Goal: Task Accomplishment & Management: Manage account settings

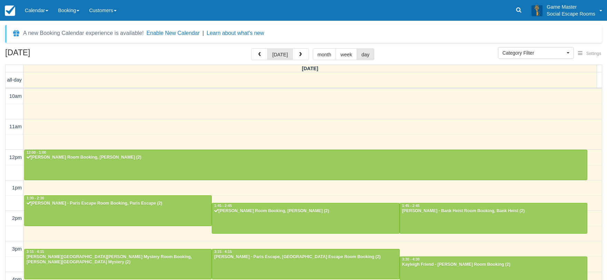
select select
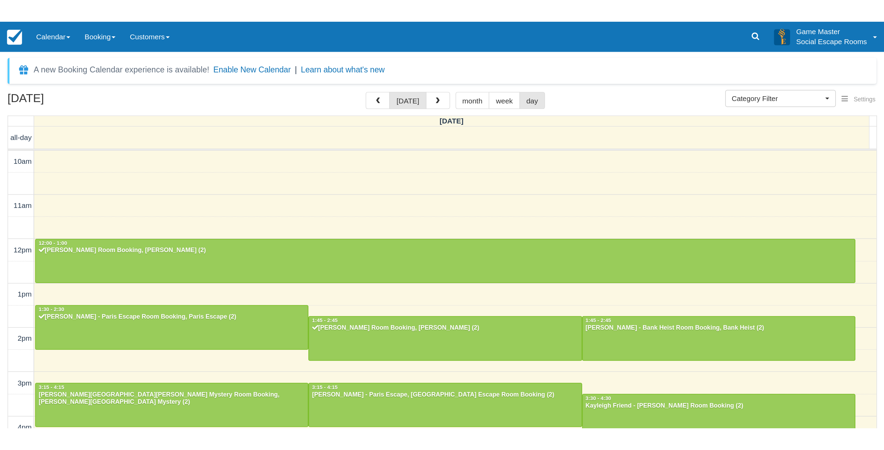
scroll to position [92, 0]
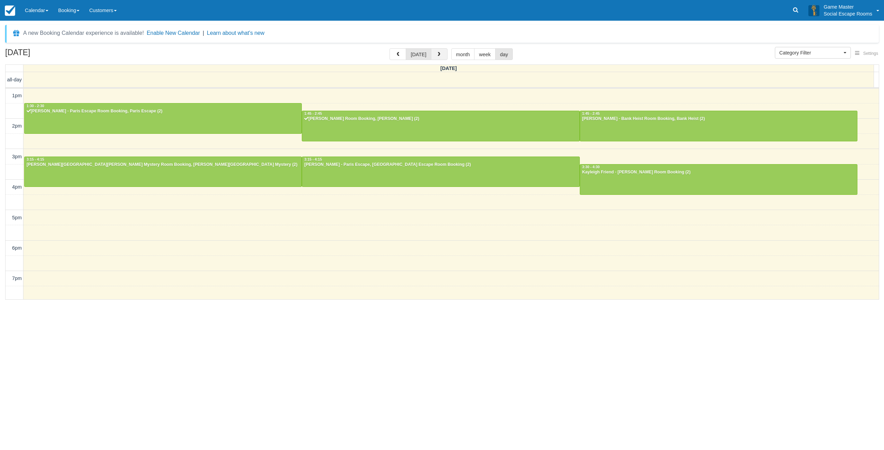
click at [437, 52] on span "button" at bounding box center [438, 54] width 5 height 5
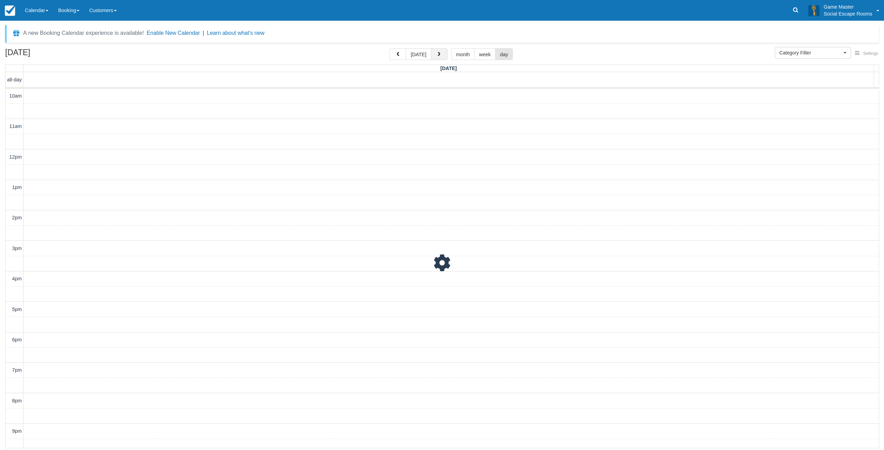
scroll to position [21, 0]
click at [437, 52] on span "button" at bounding box center [438, 54] width 5 height 5
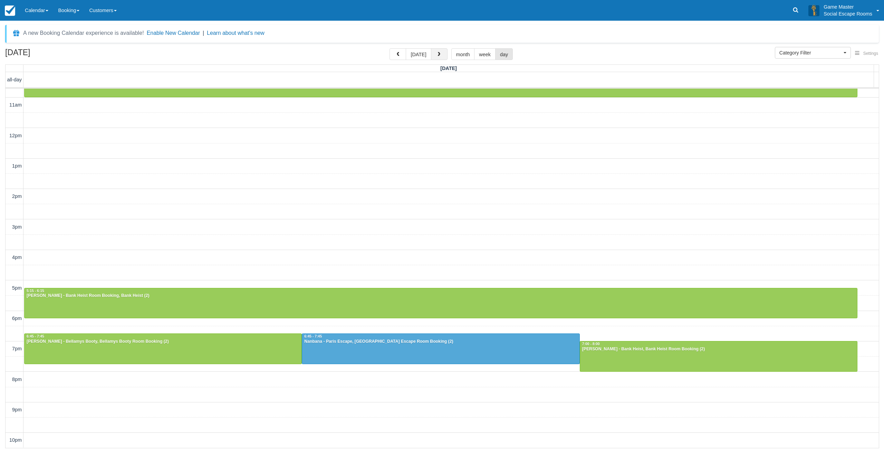
click at [437, 52] on span "button" at bounding box center [438, 54] width 5 height 5
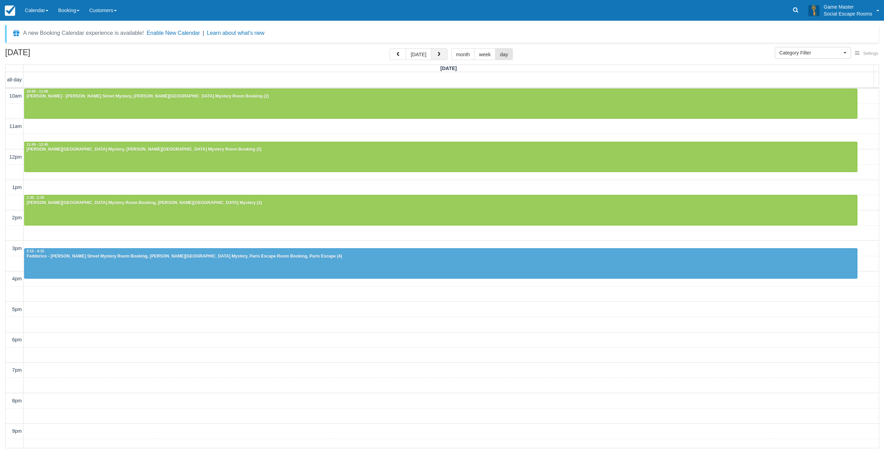
click at [437, 52] on span "button" at bounding box center [438, 54] width 5 height 5
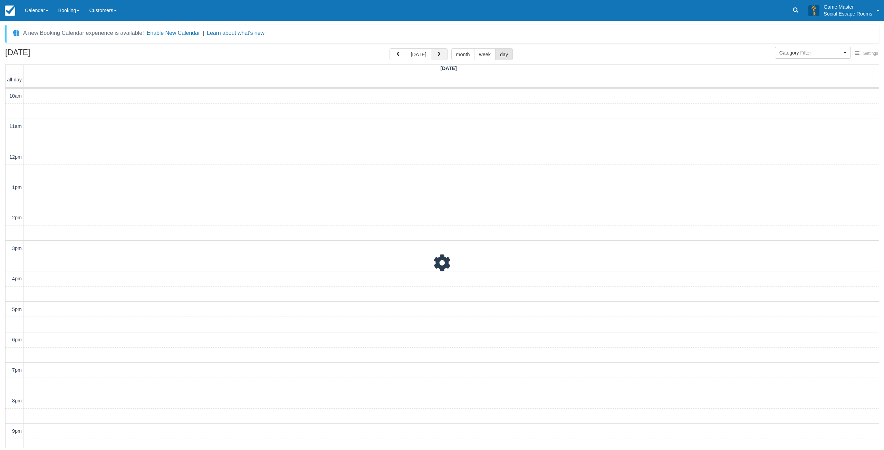
click at [437, 52] on span "button" at bounding box center [438, 54] width 5 height 5
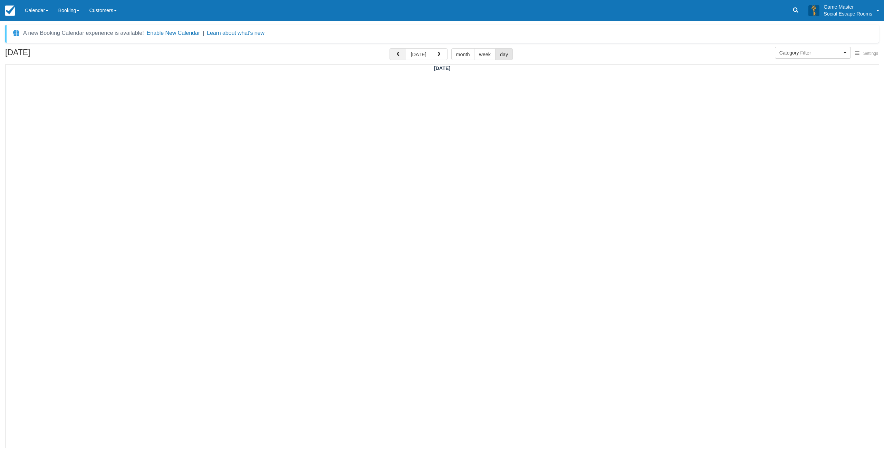
click at [404, 55] on button "button" at bounding box center [397, 54] width 17 height 12
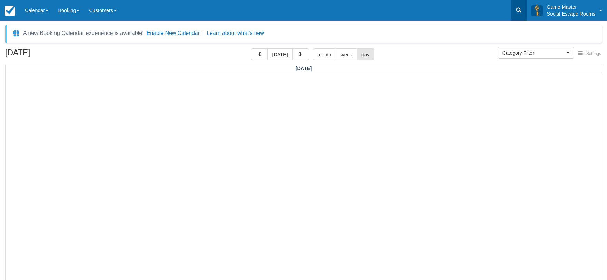
click at [518, 6] on link at bounding box center [519, 10] width 16 height 21
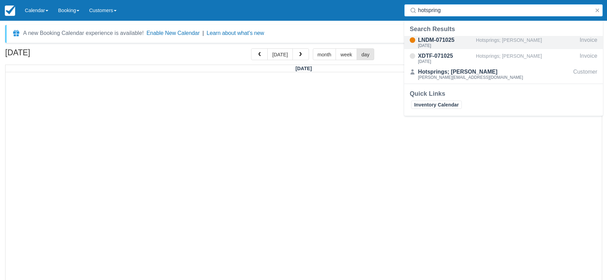
type input "hotspring"
click at [479, 45] on div "Hotsprings; [PERSON_NAME]" at bounding box center [526, 42] width 101 height 13
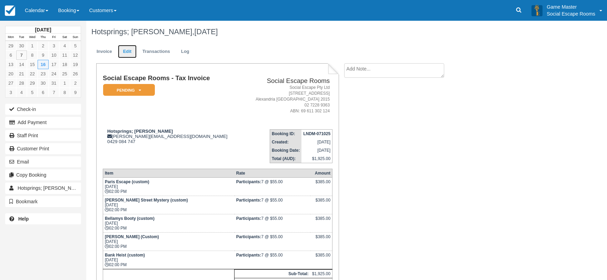
click at [128, 55] on link "Edit" at bounding box center [127, 51] width 19 height 13
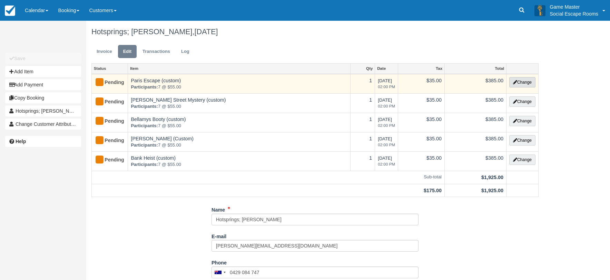
click at [517, 80] on button "Change" at bounding box center [522, 82] width 26 height 10
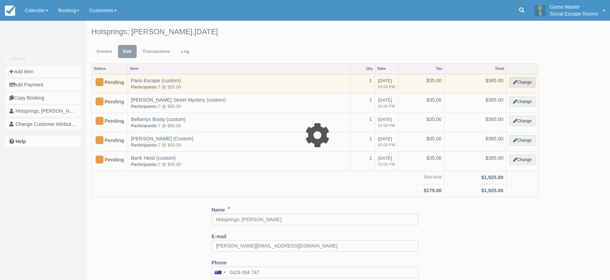
select select "2"
type input "385.00"
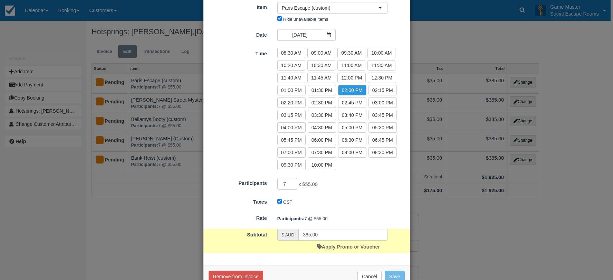
scroll to position [68, 0]
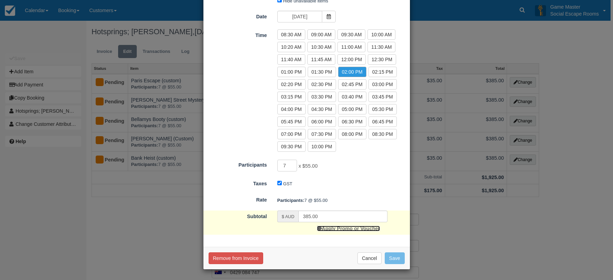
click at [332, 228] on link "Apply Promo or Voucher" at bounding box center [348, 228] width 63 height 6
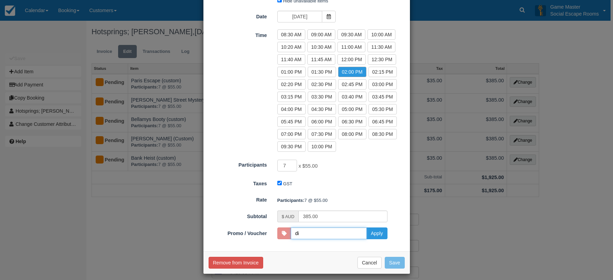
type input "DISCOUNT10"
drag, startPoint x: 315, startPoint y: 235, endPoint x: 358, endPoint y: 235, distance: 42.5
click at [315, 235] on input "DISCOUNT10" at bounding box center [329, 233] width 76 height 12
click at [320, 235] on input "DISCOUNT10" at bounding box center [329, 233] width 76 height 12
click at [368, 232] on button "Apply" at bounding box center [376, 233] width 21 height 12
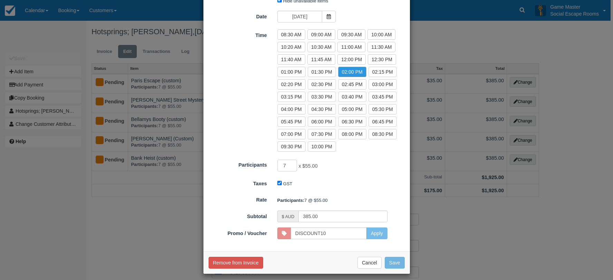
type input "315.00"
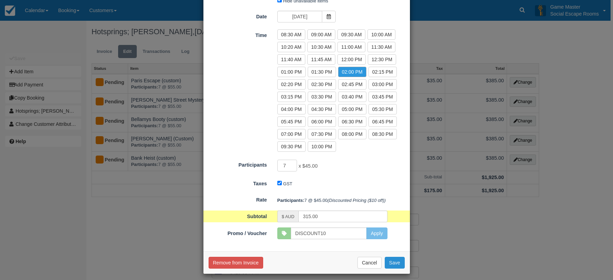
click at [392, 265] on button "Save" at bounding box center [395, 262] width 20 height 12
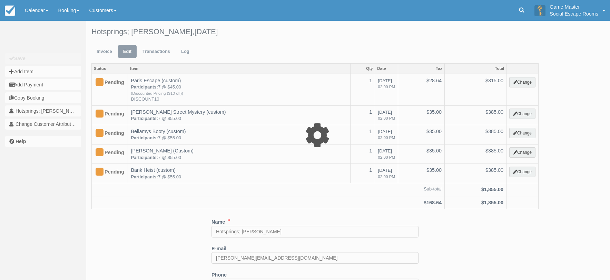
select select "2"
type input "385.00"
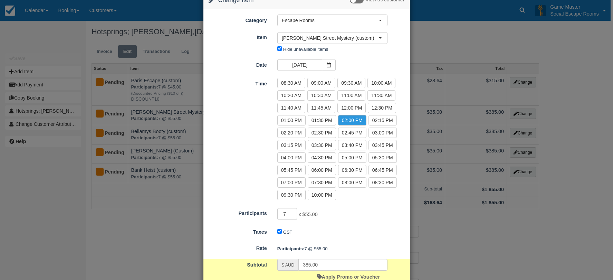
scroll to position [68, 0]
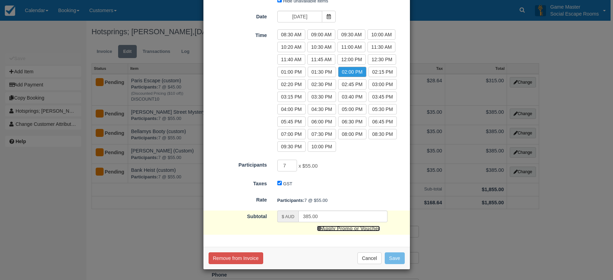
click at [339, 229] on link "Apply Promo or Voucher" at bounding box center [348, 228] width 63 height 6
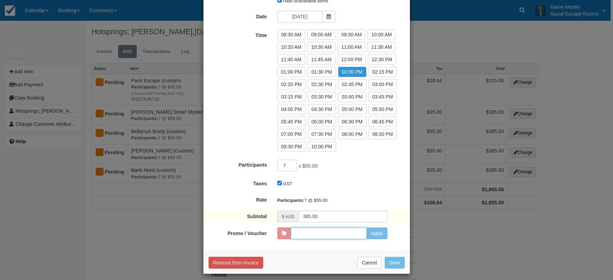
paste input "DISCOUNT10"
type input "DISCOUNT10"
click at [371, 231] on button "Apply" at bounding box center [376, 233] width 21 height 12
type input "315.00"
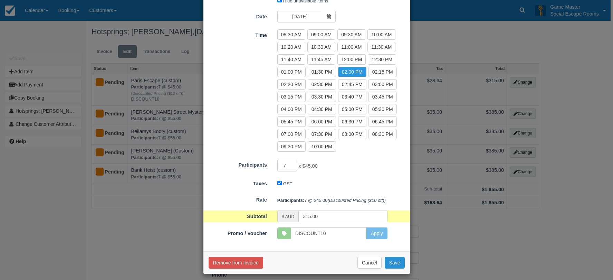
click at [395, 264] on button "Save" at bounding box center [395, 262] width 20 height 12
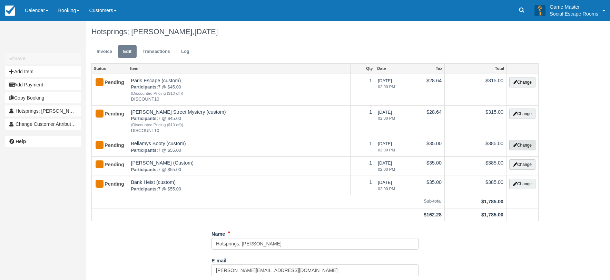
click at [524, 144] on button "Change" at bounding box center [522, 145] width 26 height 10
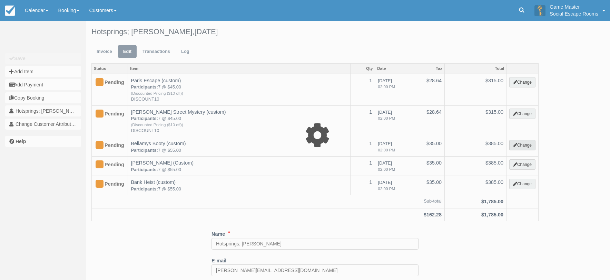
select select "2"
type input "385.00"
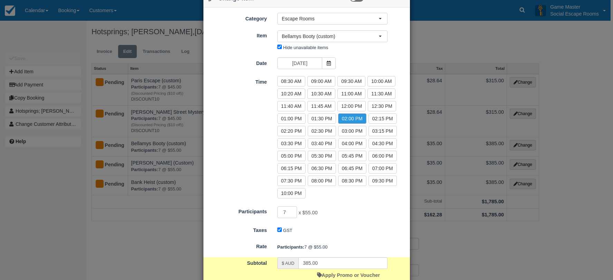
scroll to position [68, 0]
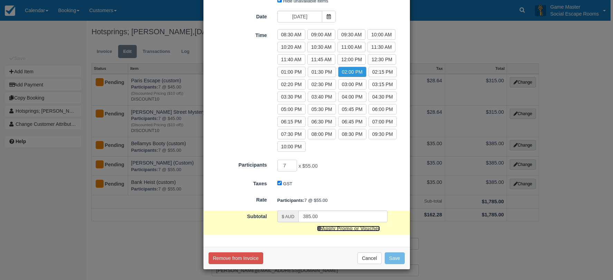
click at [334, 230] on link "Apply Promo or Voucher" at bounding box center [348, 228] width 63 height 6
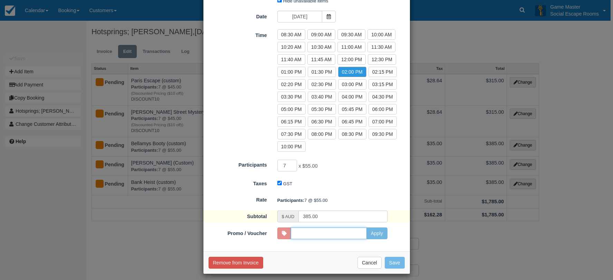
paste input "DISCOUNT10"
type input "DISCOUNT10"
click at [376, 234] on button "Apply" at bounding box center [376, 233] width 21 height 12
type input "315.00"
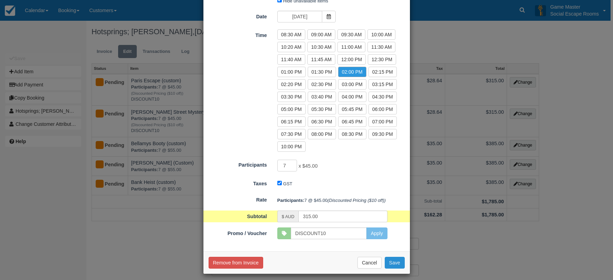
click at [393, 264] on button "Save" at bounding box center [395, 262] width 20 height 12
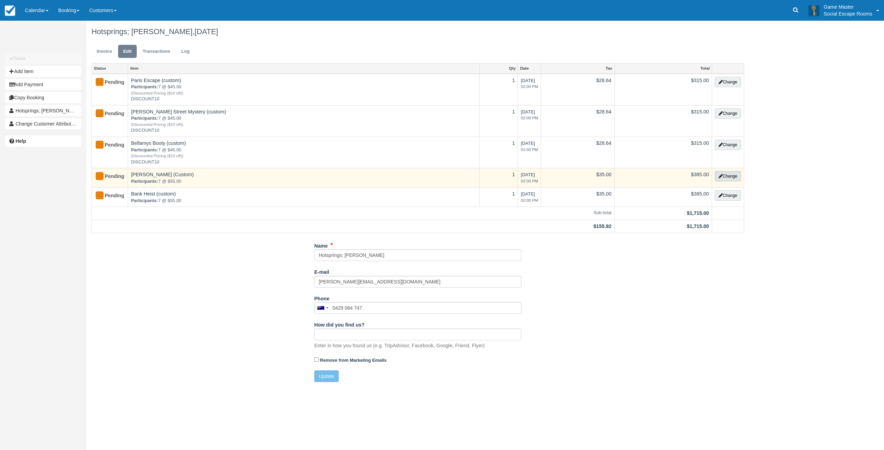
click at [610, 177] on button "Change" at bounding box center [727, 176] width 26 height 10
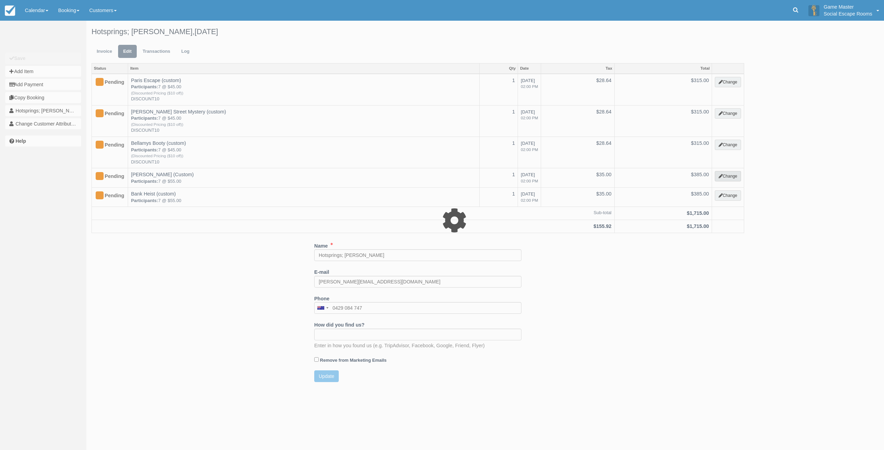
select select "2"
type input "385.00"
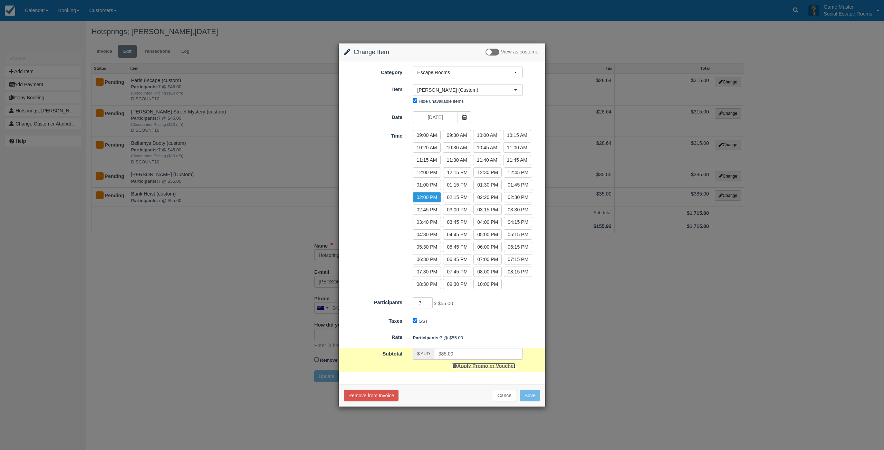
click at [475, 279] on link "Apply Promo or Voucher" at bounding box center [483, 366] width 63 height 6
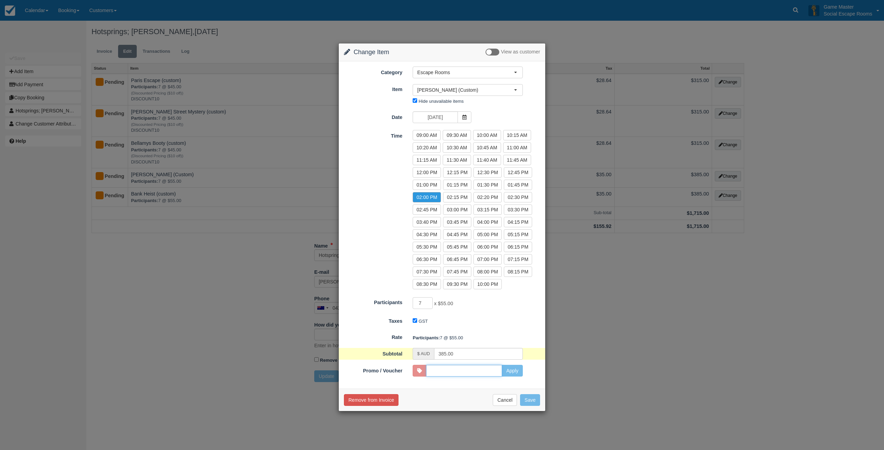
paste input "DISCOUNT10"
type input "DISCOUNT10"
click at [510, 279] on button "Apply" at bounding box center [512, 371] width 21 height 12
type input "315.00"
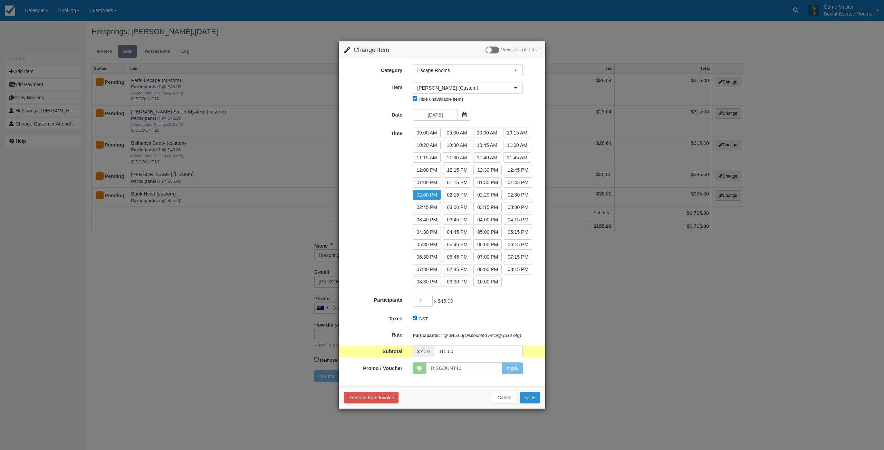
click at [529, 279] on button "Save" at bounding box center [530, 398] width 20 height 12
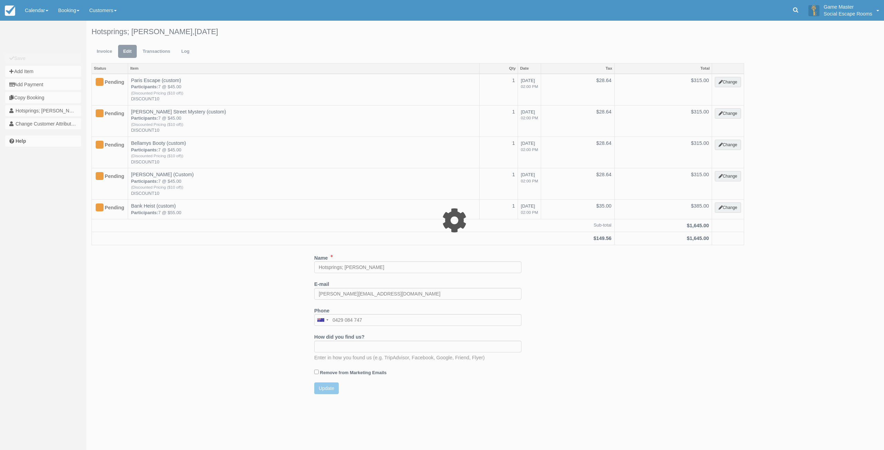
select select "2"
type input "385.00"
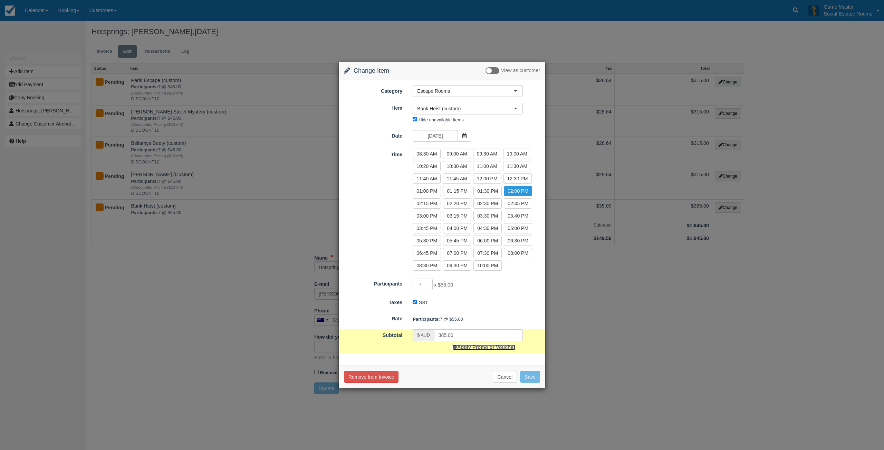
click at [487, 347] on link "Apply Promo or Voucher" at bounding box center [483, 348] width 63 height 6
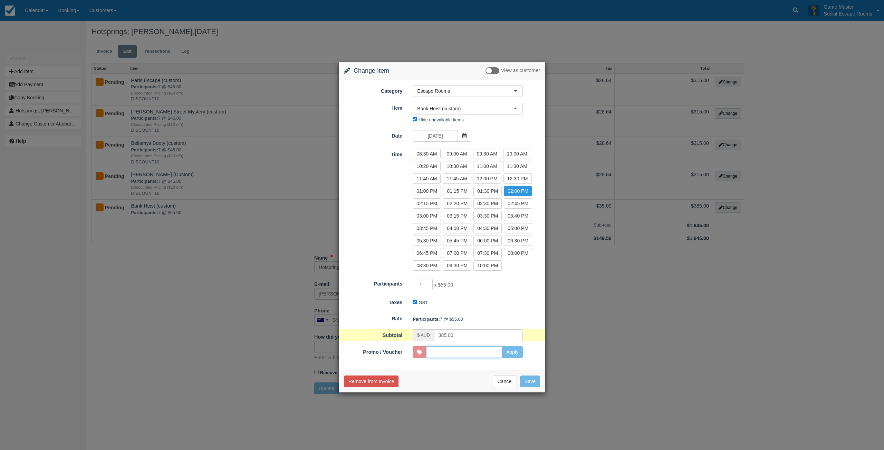
paste input "DISCOUNT10"
type input "DISCOUNT10"
click at [519, 355] on button "Apply" at bounding box center [512, 353] width 21 height 12
type input "315.00"
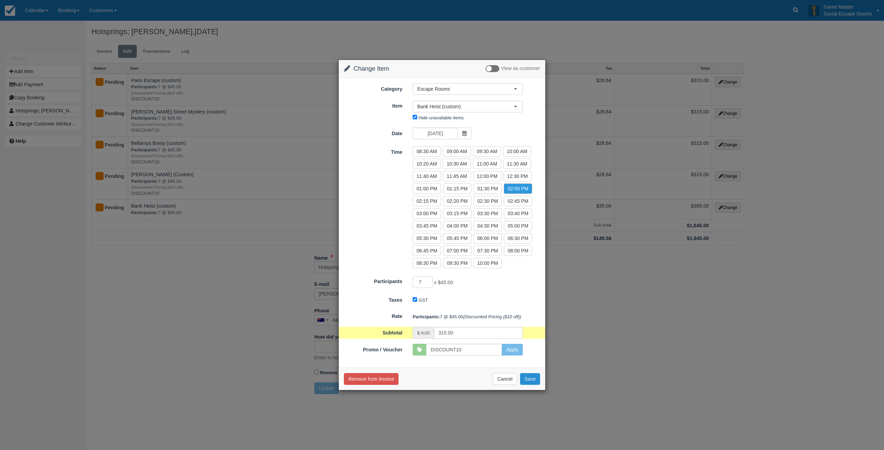
click at [533, 380] on button "Save" at bounding box center [530, 379] width 20 height 12
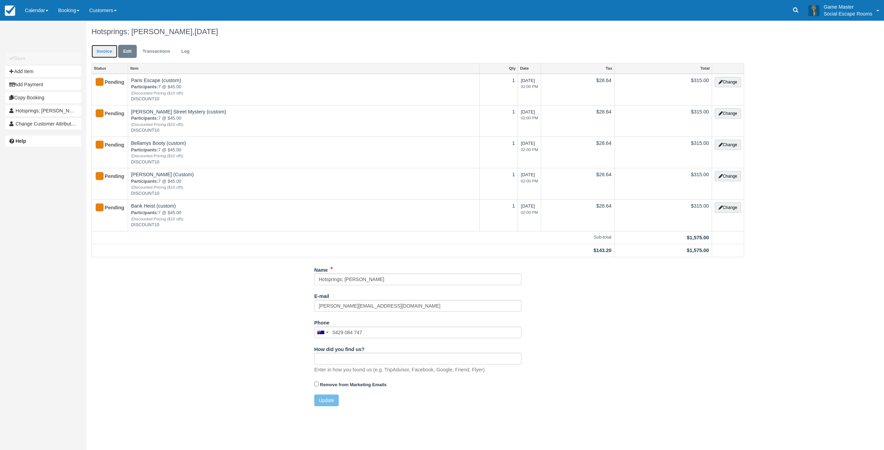
click at [106, 49] on link "Invoice" at bounding box center [104, 51] width 26 height 13
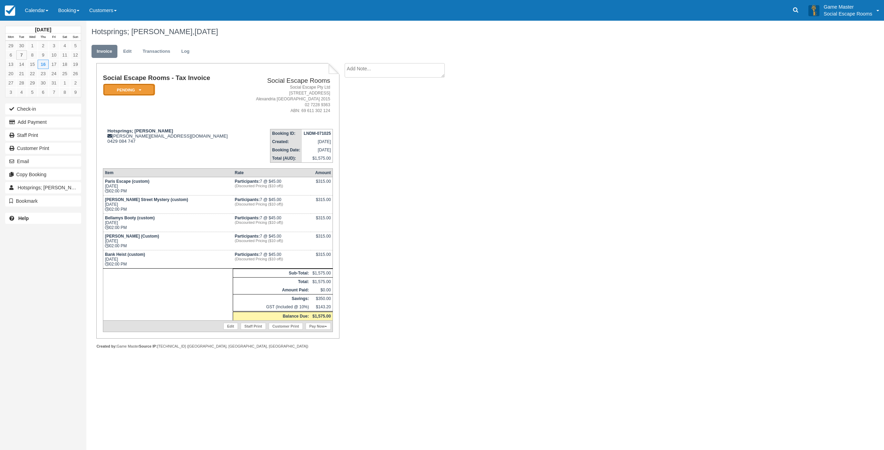
click at [125, 88] on em "Pending" at bounding box center [129, 90] width 52 height 12
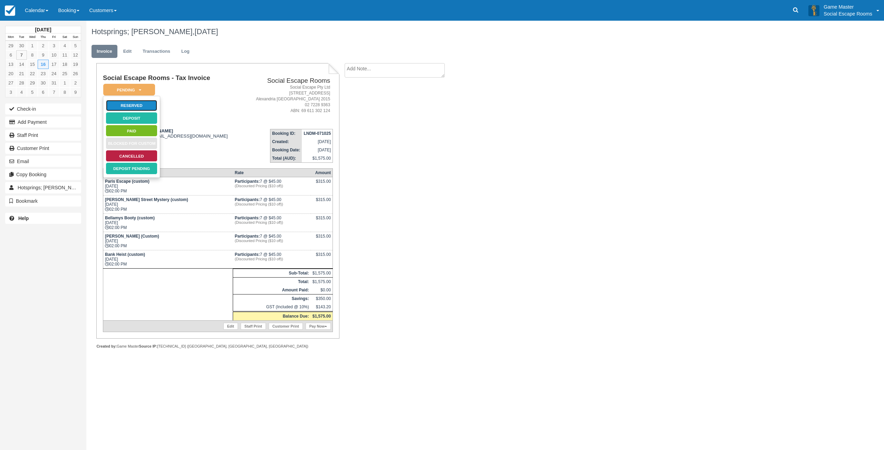
click at [126, 105] on link "Reserved" at bounding box center [132, 106] width 52 height 12
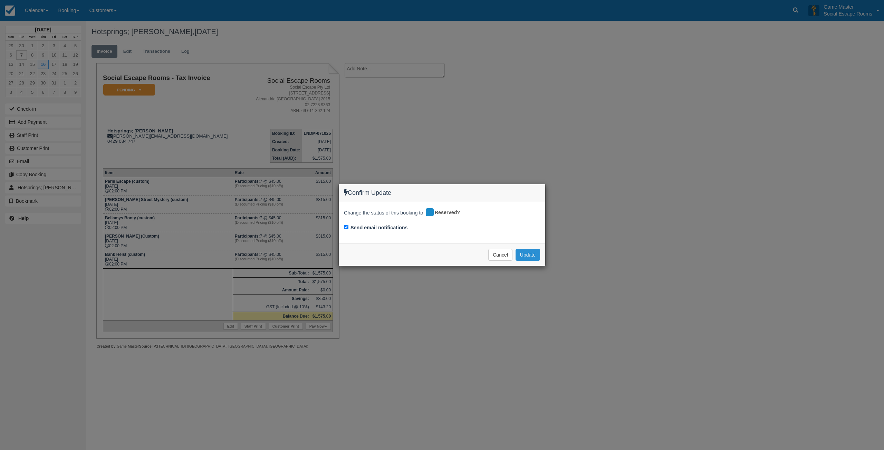
click at [526, 254] on button "Update" at bounding box center [527, 255] width 25 height 12
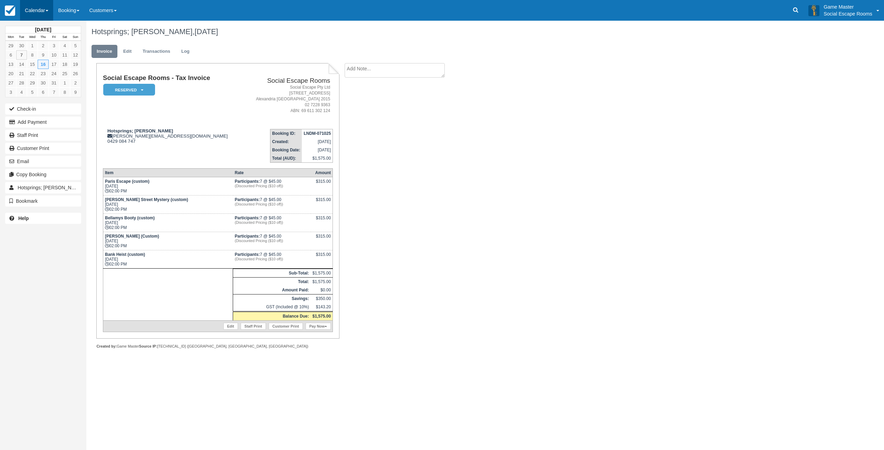
click at [48, 14] on link "Calendar" at bounding box center [36, 10] width 33 height 21
click at [31, 93] on link "Day" at bounding box center [47, 94] width 55 height 14
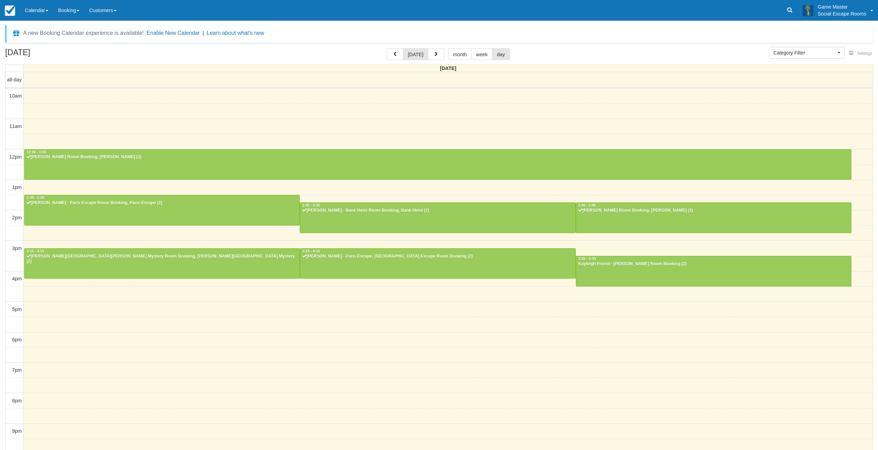
select select
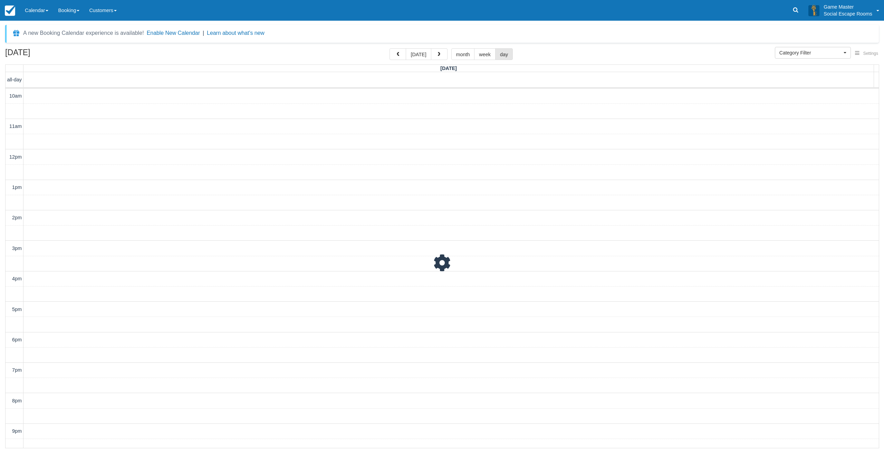
scroll to position [21, 0]
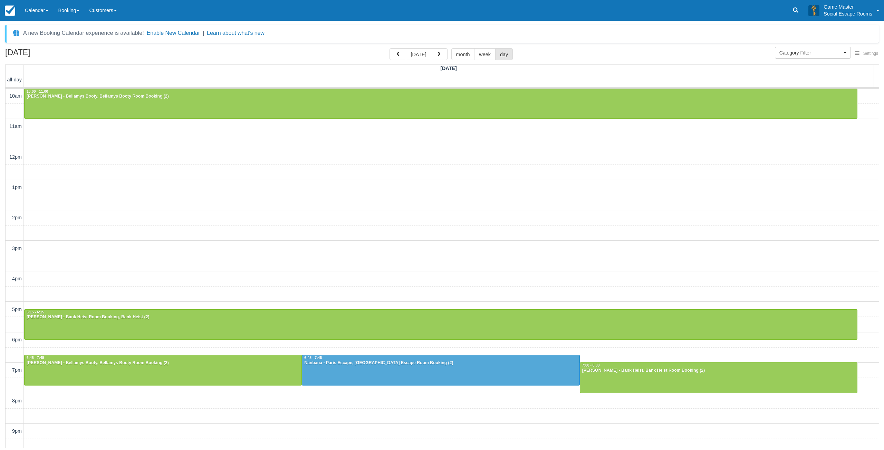
scroll to position [21, 0]
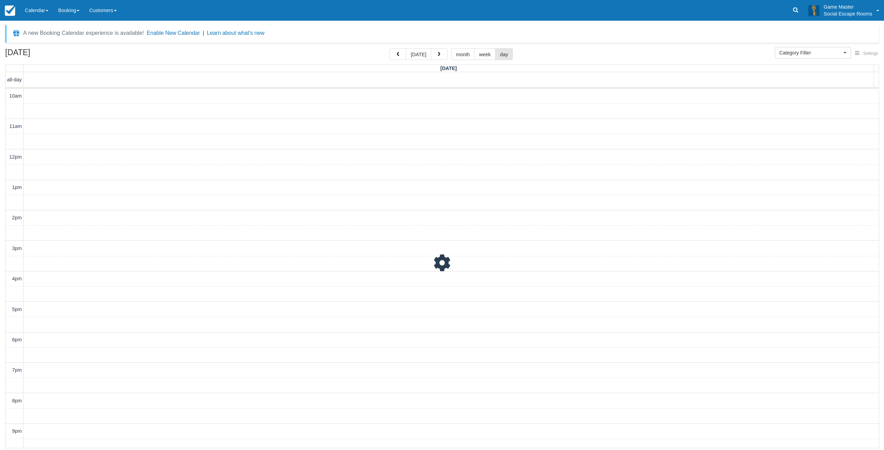
scroll to position [21, 0]
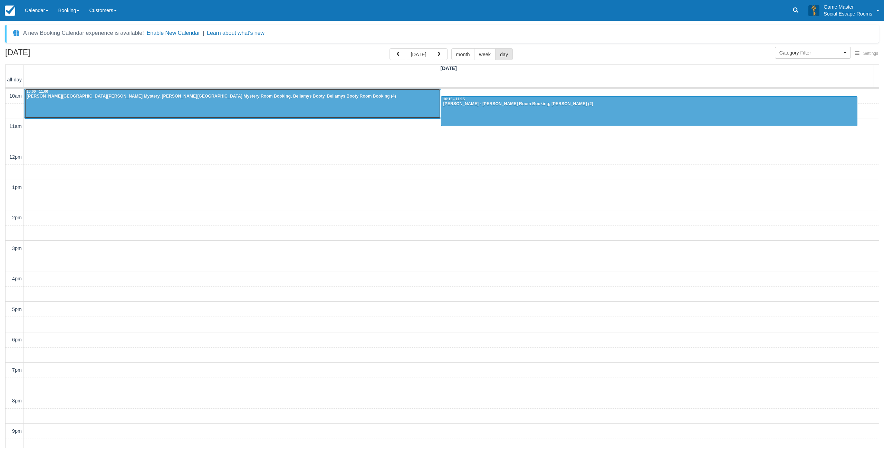
click at [189, 102] on div at bounding box center [233, 104] width 416 height 30
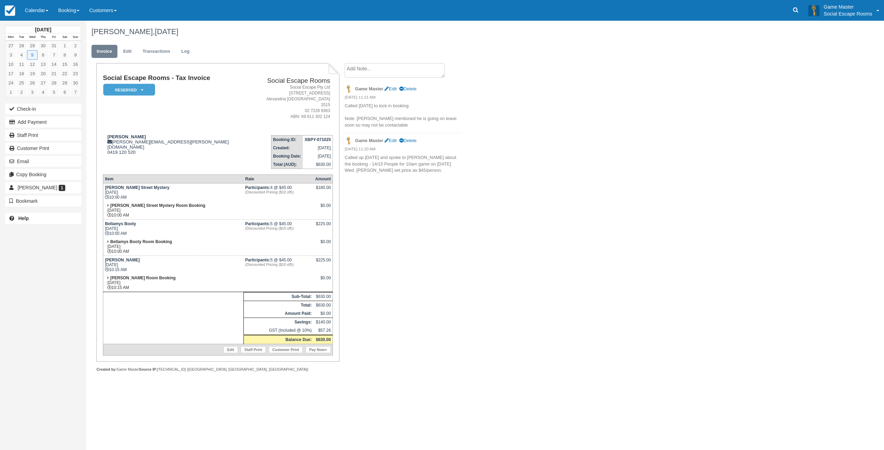
click at [381, 71] on textarea at bounding box center [394, 70] width 100 height 14
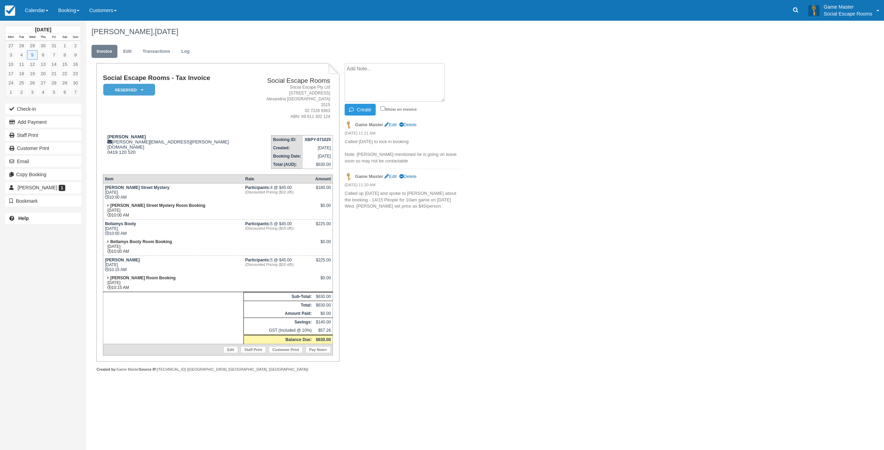
paste textarea "Good afternoon, I called this morning to make a booking for Tip Top [DATE][DATE…"
click at [403, 89] on textarea "Good afternoon, I called this morning to make a booking for Tip Top on Wednesda…" at bounding box center [394, 82] width 100 height 39
paste textarea "Michelle.Neale@gwf.com.au"
type textarea "Good afternoon, I called this morning to make a booking for Tip Top on Wednesda…"
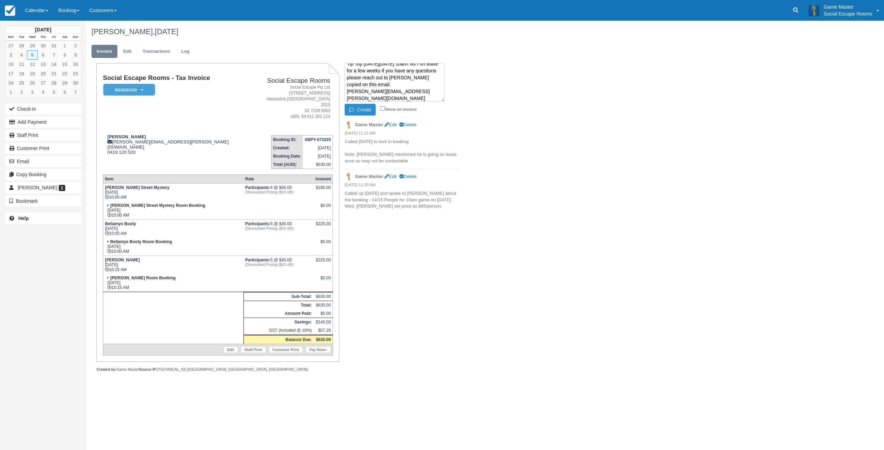
click at [362, 112] on button "Create" at bounding box center [359, 110] width 31 height 12
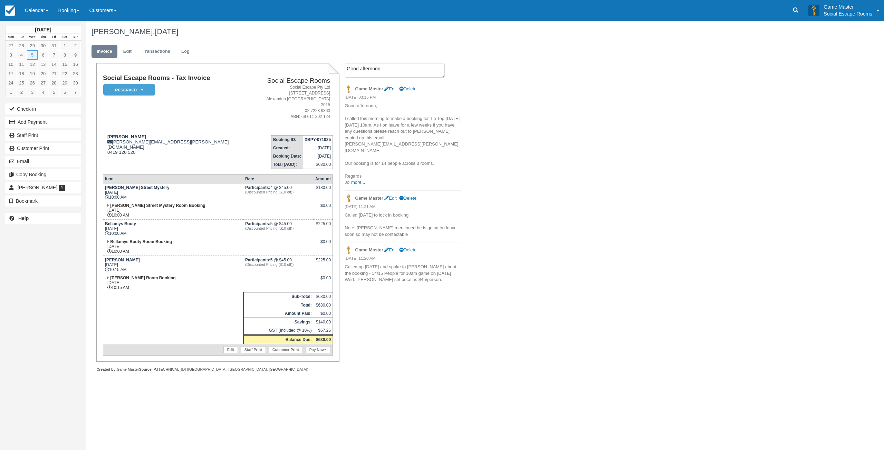
drag, startPoint x: 651, startPoint y: 177, endPoint x: 661, endPoint y: 153, distance: 25.8
click at [651, 177] on div "John Woods, November 05 2025 Invoice Edit Transactions Log Social Escape Rooms …" at bounding box center [417, 204] width 663 height 367
click at [39, 13] on link "Calendar" at bounding box center [36, 10] width 33 height 21
click at [27, 94] on link "Day" at bounding box center [47, 94] width 55 height 14
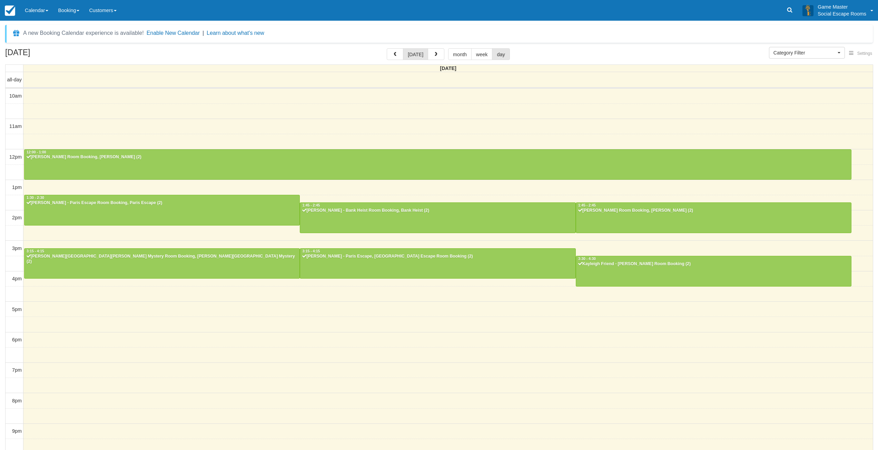
select select
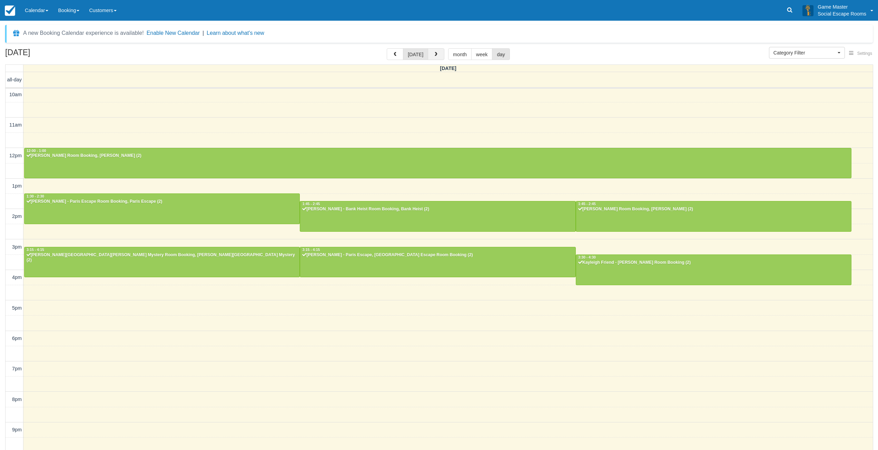
click at [434, 54] on span "button" at bounding box center [436, 54] width 5 height 5
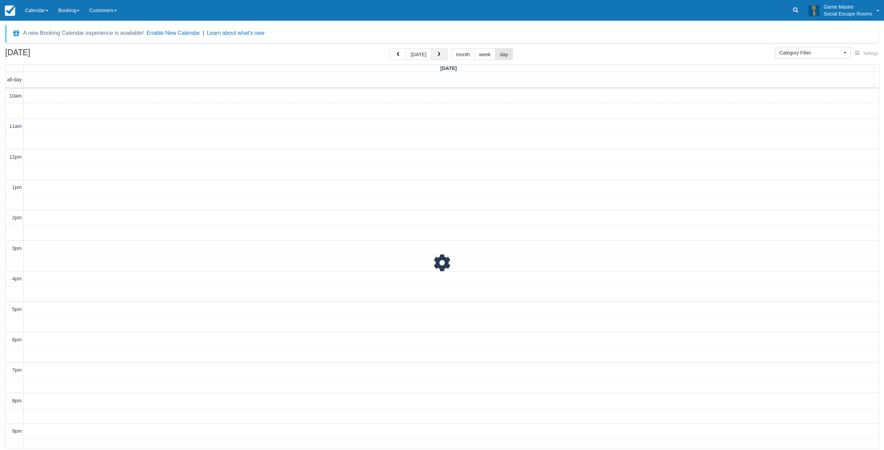
scroll to position [21, 0]
click at [31, 13] on link "Calendar" at bounding box center [36, 10] width 33 height 21
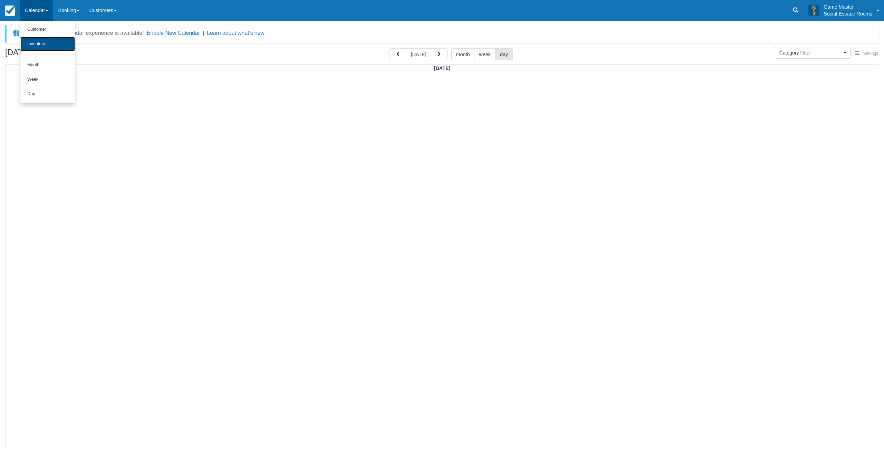
click at [33, 46] on link "Inventory" at bounding box center [47, 44] width 55 height 14
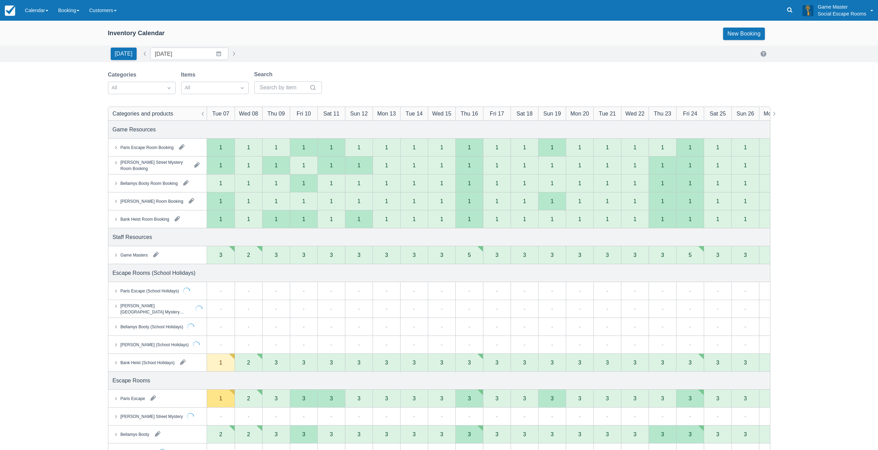
click at [138, 256] on div "Game Masters" at bounding box center [133, 255] width 27 height 6
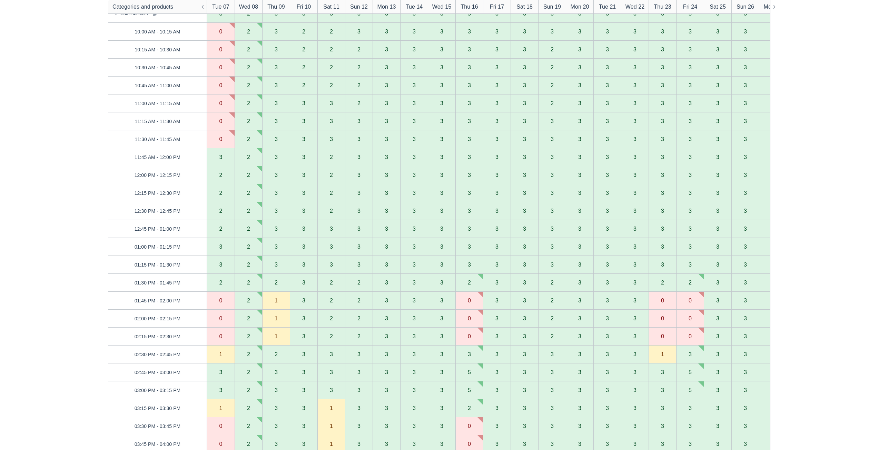
scroll to position [69, 0]
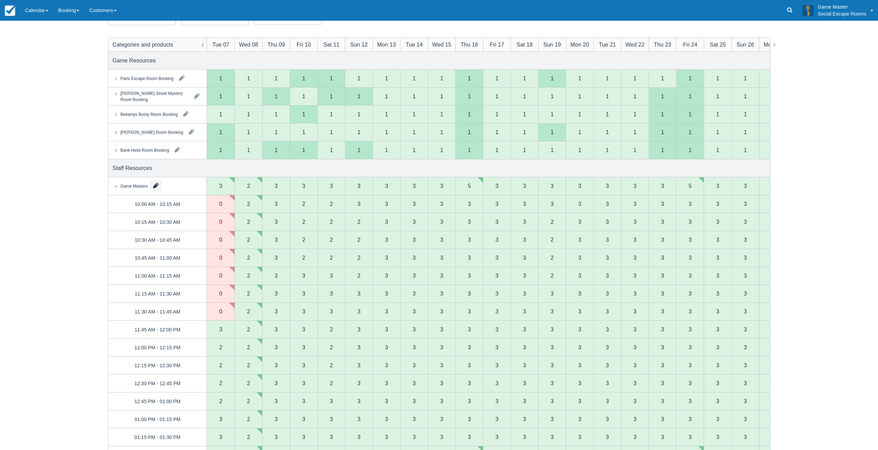
click at [160, 186] on button "button" at bounding box center [155, 185] width 11 height 11
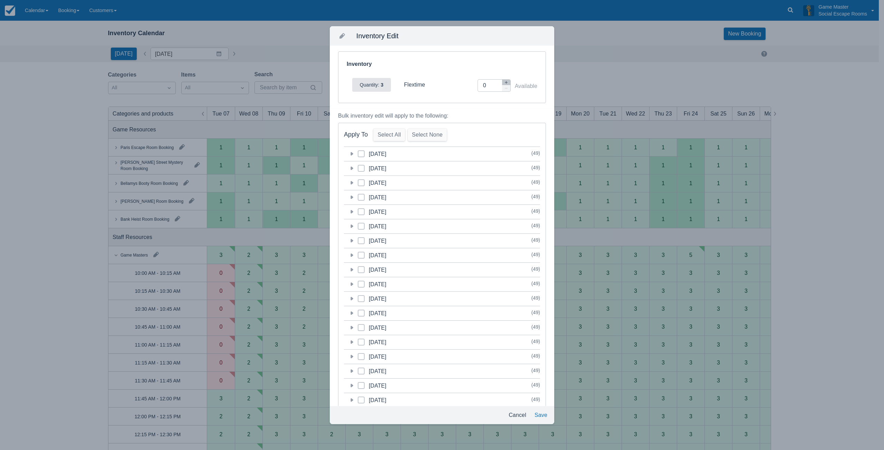
click at [359, 168] on span at bounding box center [361, 171] width 7 height 12
click at [358, 167] on input "category-1759842000" at bounding box center [358, 166] width 0 height 0
checkbox input "true"
click at [535, 414] on button "Save" at bounding box center [541, 415] width 18 height 12
